Goal: Transaction & Acquisition: Subscribe to service/newsletter

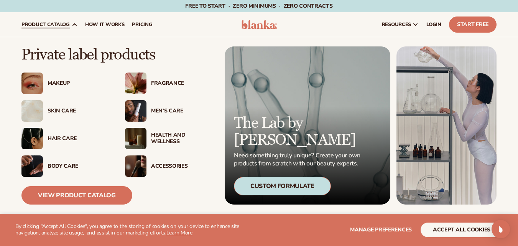
click at [55, 111] on div "Skin Care" at bounding box center [79, 111] width 62 height 7
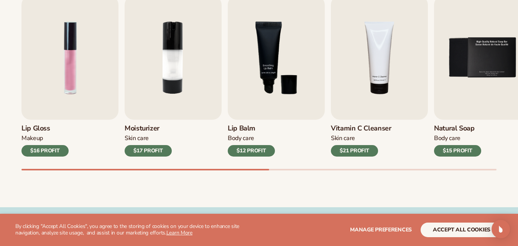
scroll to position [276, 0]
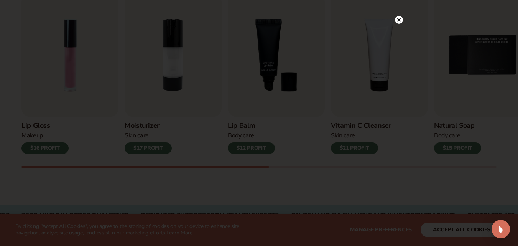
drag, startPoint x: 523, startPoint y: 18, endPoint x: 523, endPoint y: 57, distance: 39.1
click at [398, 35] on icon at bounding box center [399, 36] width 4 height 4
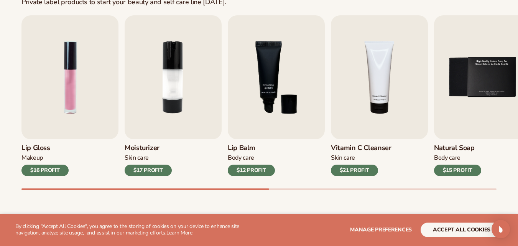
scroll to position [257, 0]
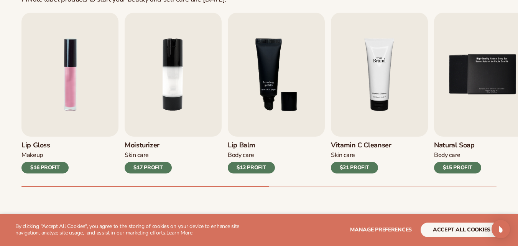
click at [377, 72] on img "4 / 9" at bounding box center [379, 75] width 97 height 124
click at [386, 83] on img "4 / 9" at bounding box center [379, 75] width 97 height 124
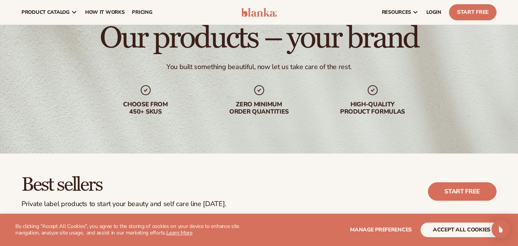
scroll to position [0, 0]
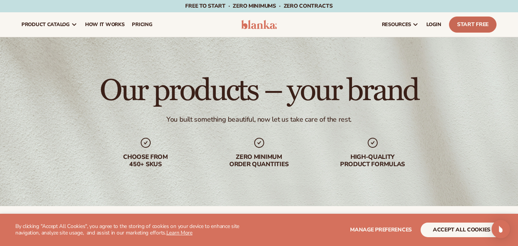
click at [473, 20] on link "Start Free" at bounding box center [473, 24] width 48 height 16
